Goal: Find specific page/section: Find specific page/section

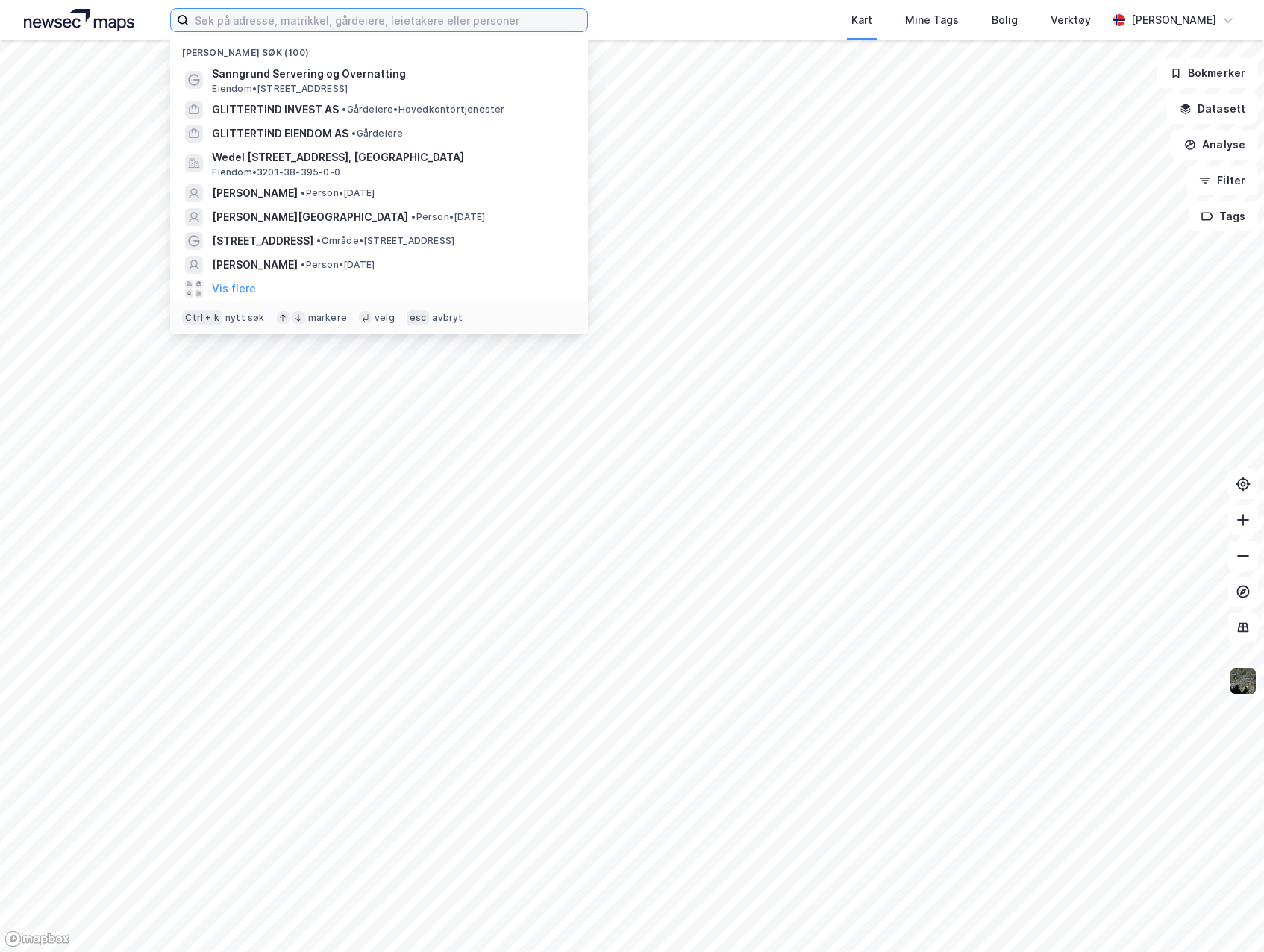
click at [239, 25] on input at bounding box center [388, 20] width 399 height 22
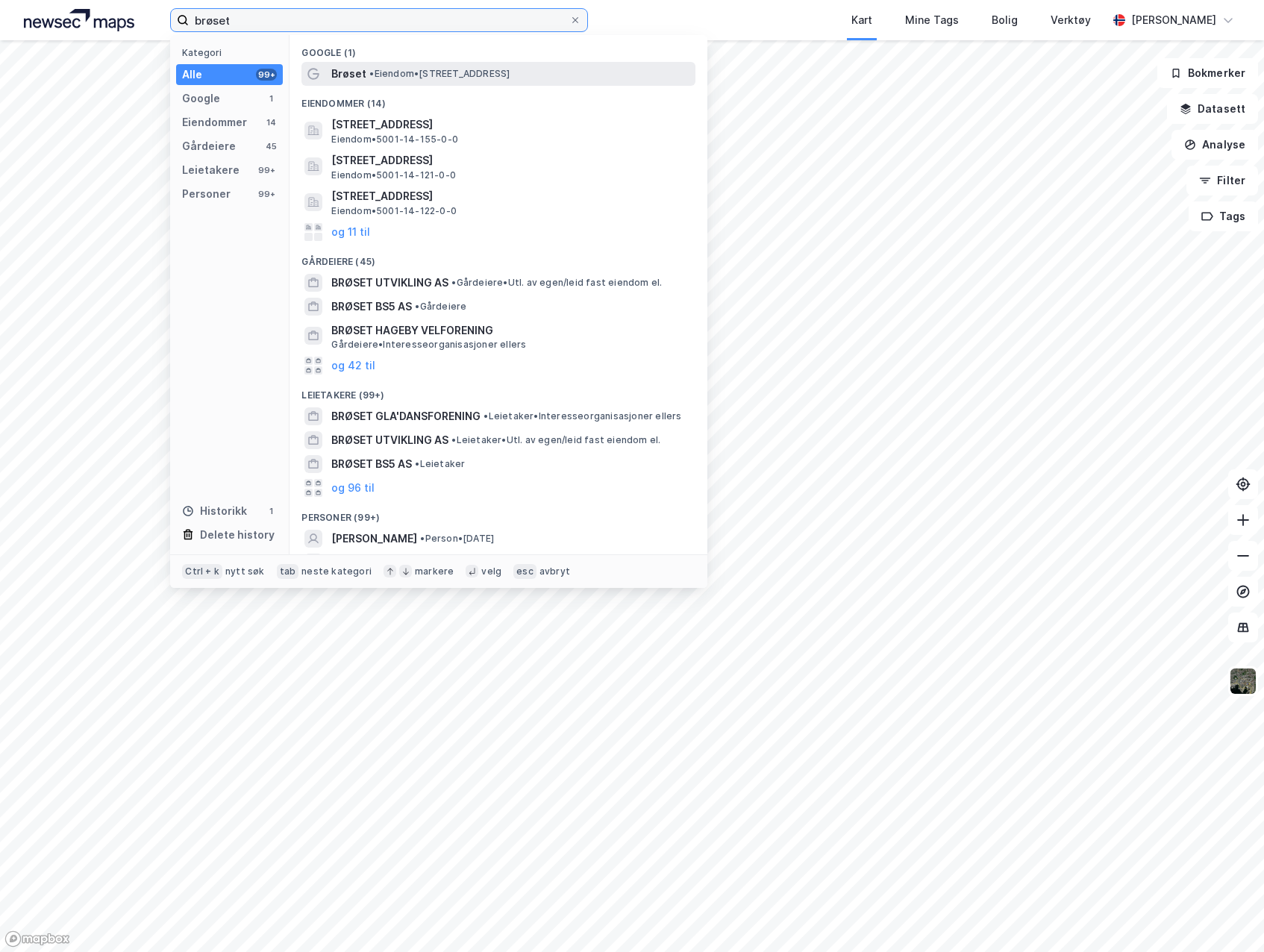
type input "brøset"
click at [509, 69] on span "• Eiendom • [STREET_ADDRESS]" at bounding box center [440, 74] width 141 height 12
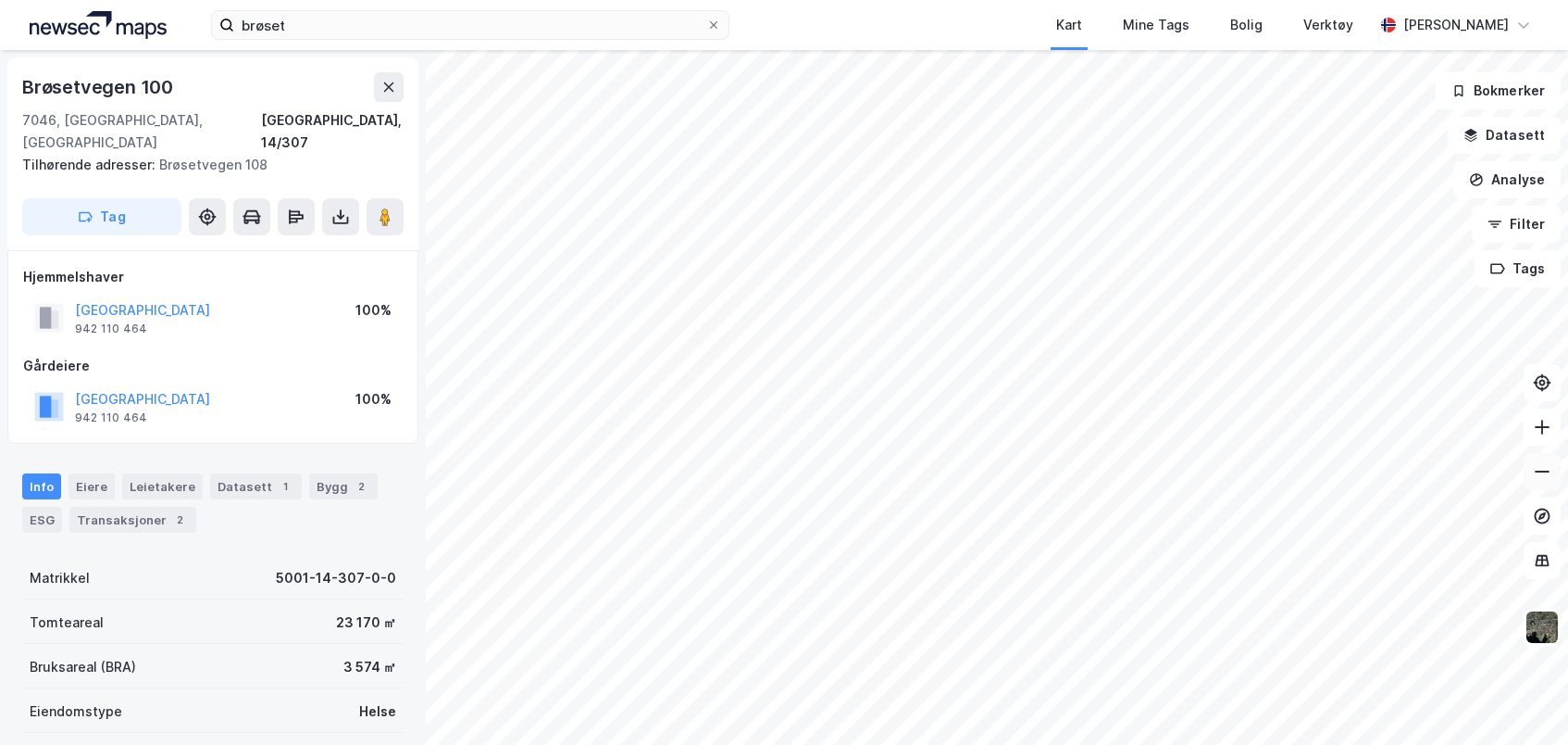
click at [1541, 471] on icon at bounding box center [1542, 471] width 15 height 2
